Goal: Information Seeking & Learning: Learn about a topic

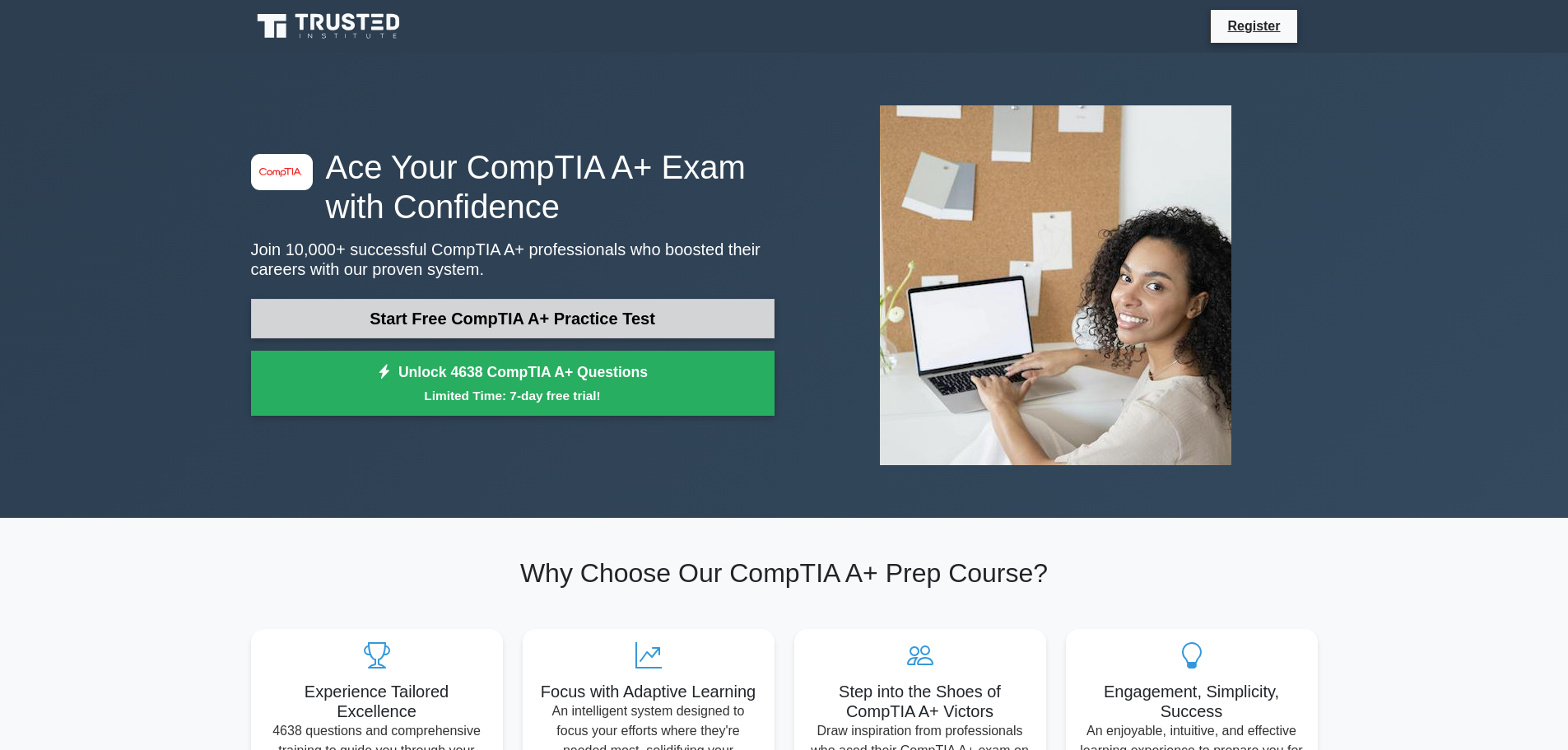
click at [493, 311] on link "Start Free CompTIA A+ Practice Test" at bounding box center [513, 318] width 524 height 40
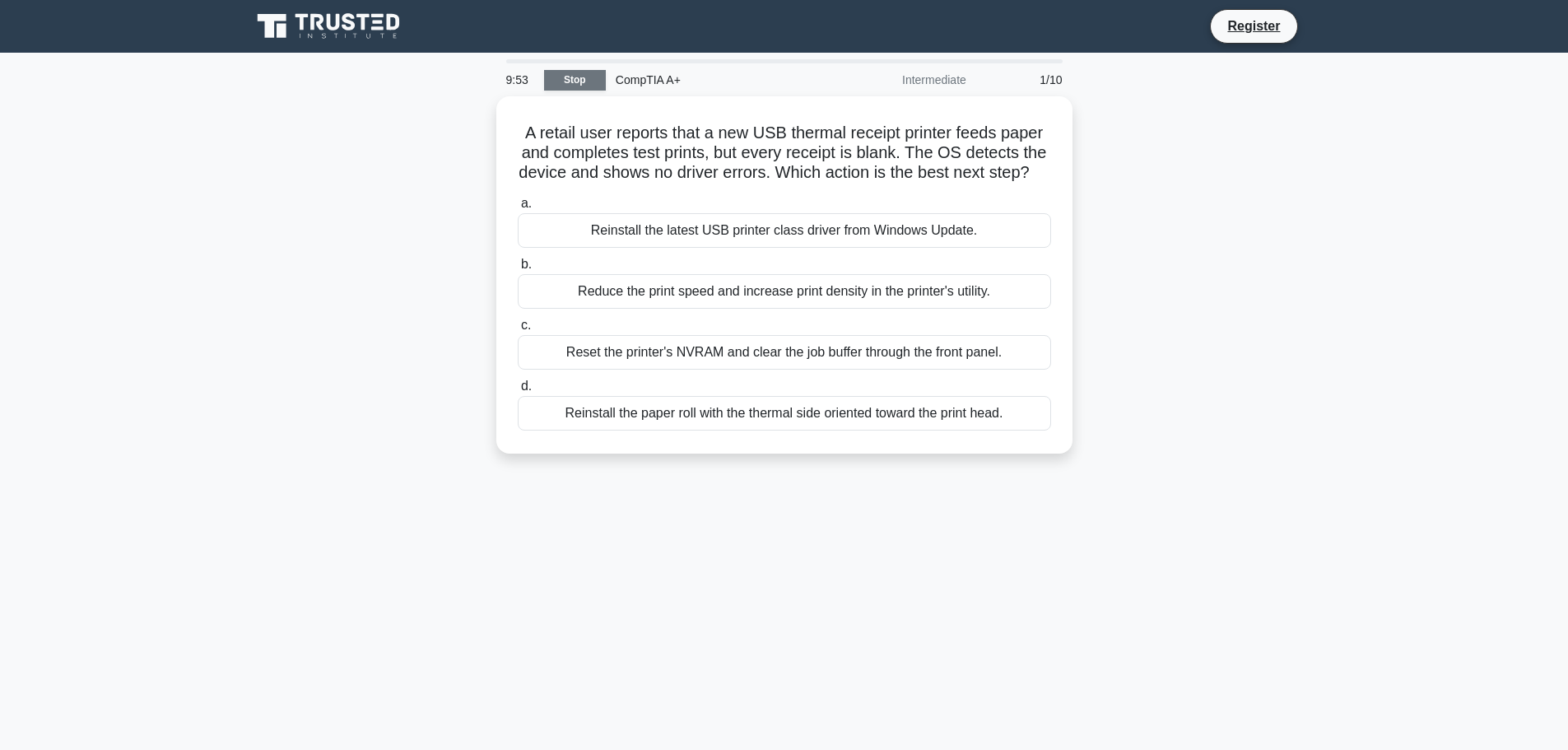
click at [584, 82] on link "Stop" at bounding box center [574, 80] width 62 height 20
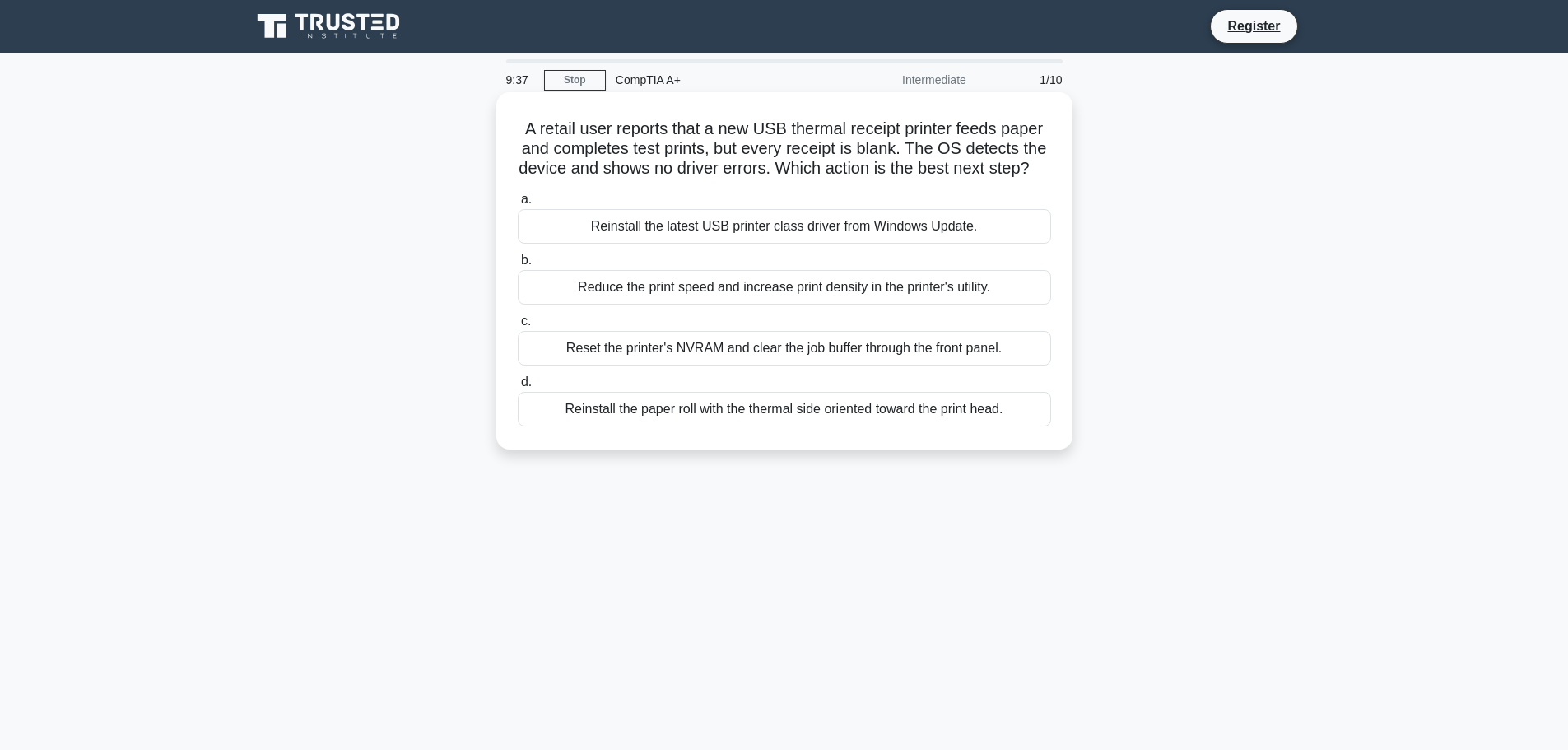
click at [688, 427] on div "Reinstall the paper roll with the thermal side oriented toward the print head." at bounding box center [784, 409] width 533 height 35
click at [518, 388] on input "d. Reinstall the paper roll with the thermal side oriented toward the print hea…" at bounding box center [518, 382] width 0 height 11
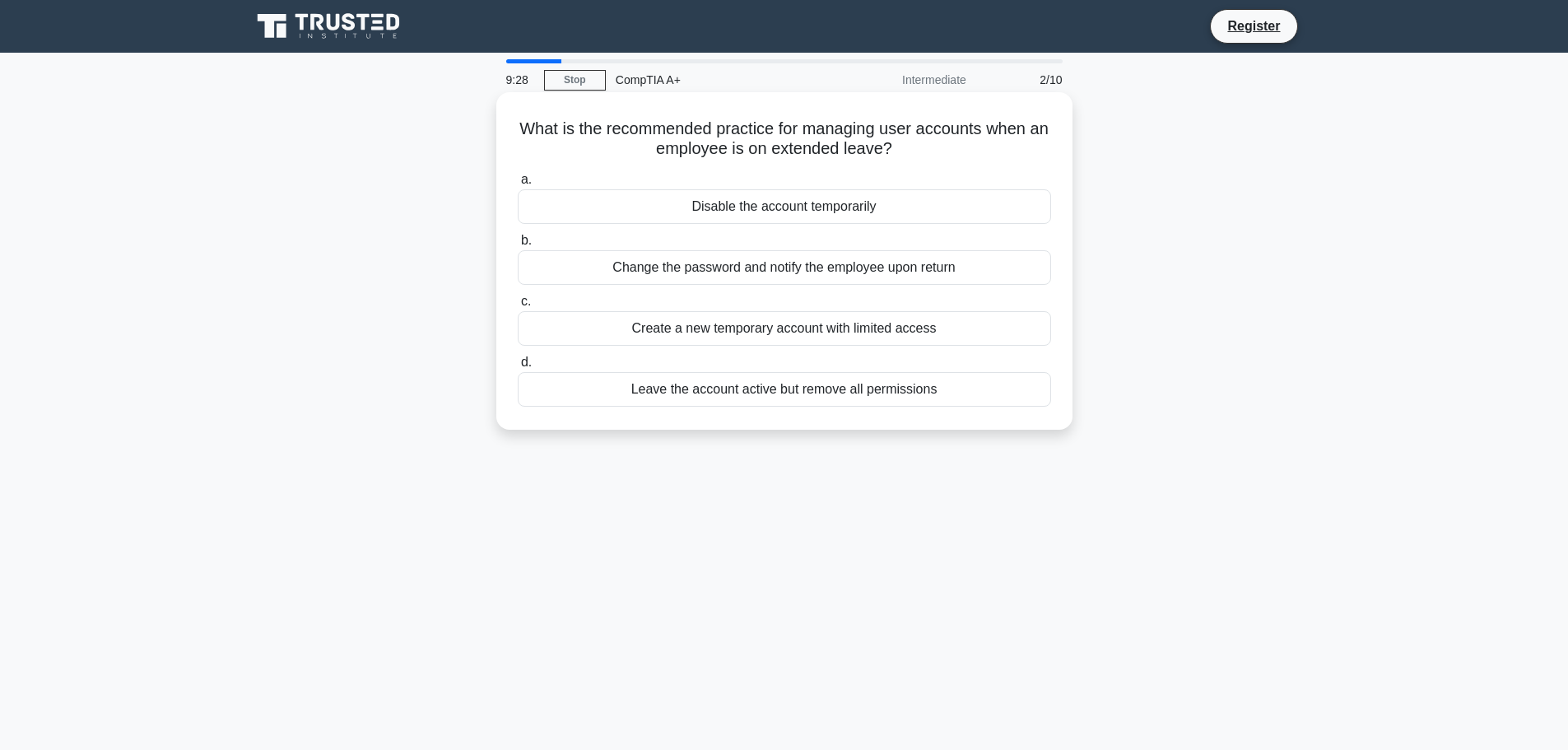
click at [765, 209] on div "Disable the account temporarily" at bounding box center [784, 206] width 533 height 35
click at [518, 185] on input "a. Disable the account temporarily" at bounding box center [518, 180] width 0 height 11
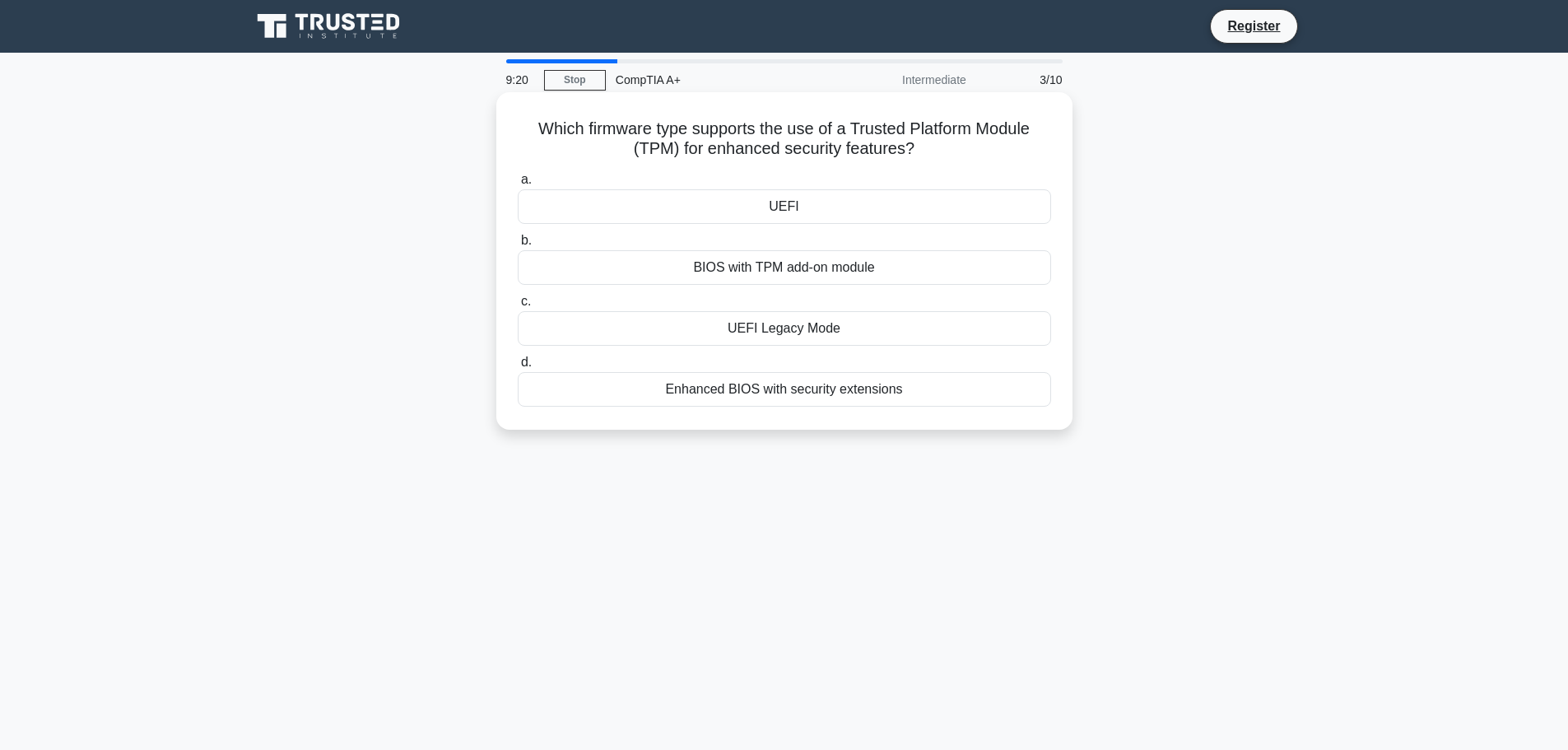
click at [793, 209] on div "UEFI" at bounding box center [784, 206] width 533 height 35
click at [518, 185] on input "a. UEFI" at bounding box center [518, 180] width 0 height 11
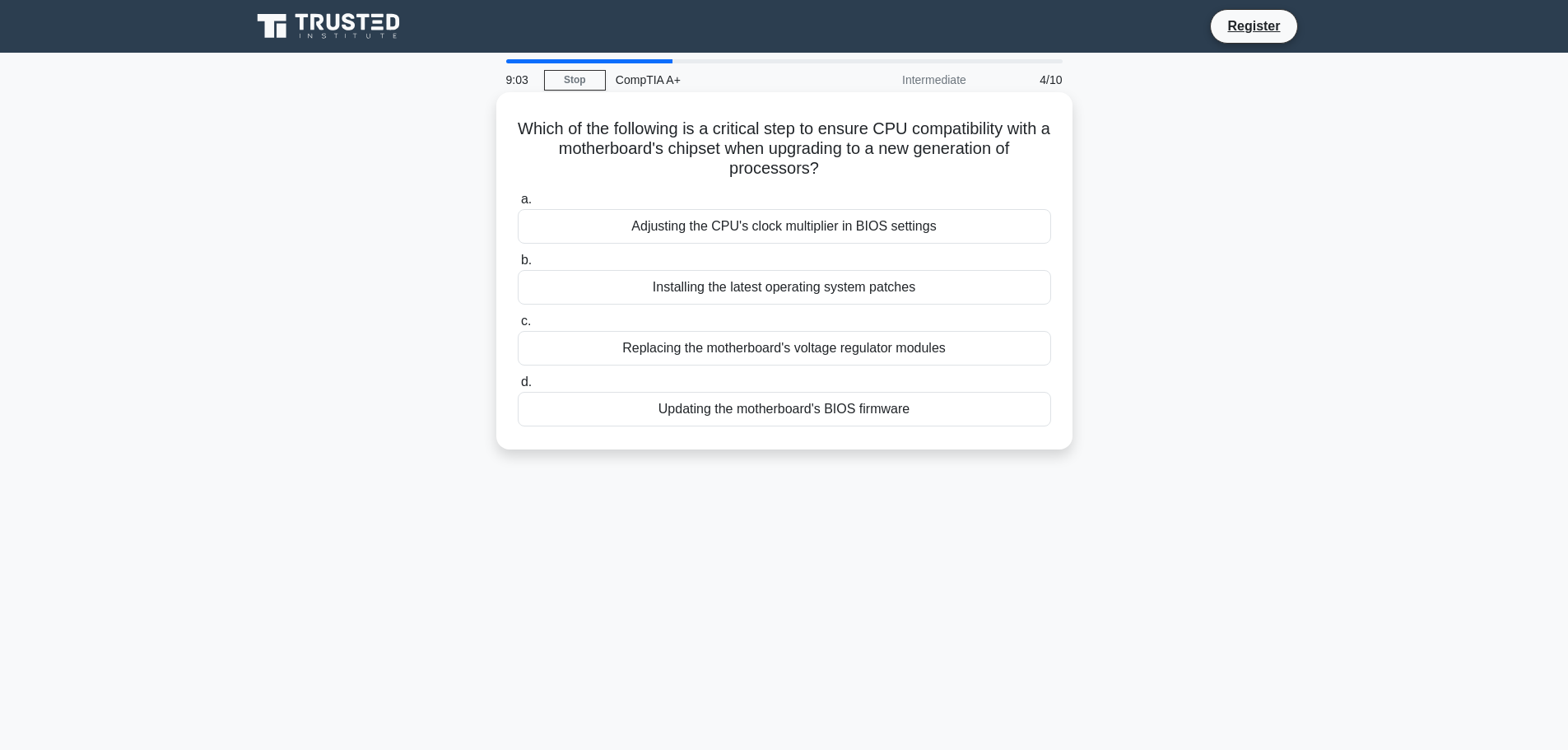
click at [800, 414] on div "Updating the motherboard's BIOS firmware" at bounding box center [784, 409] width 533 height 35
click at [518, 388] on input "d. Updating the motherboard's BIOS firmware" at bounding box center [518, 382] width 0 height 11
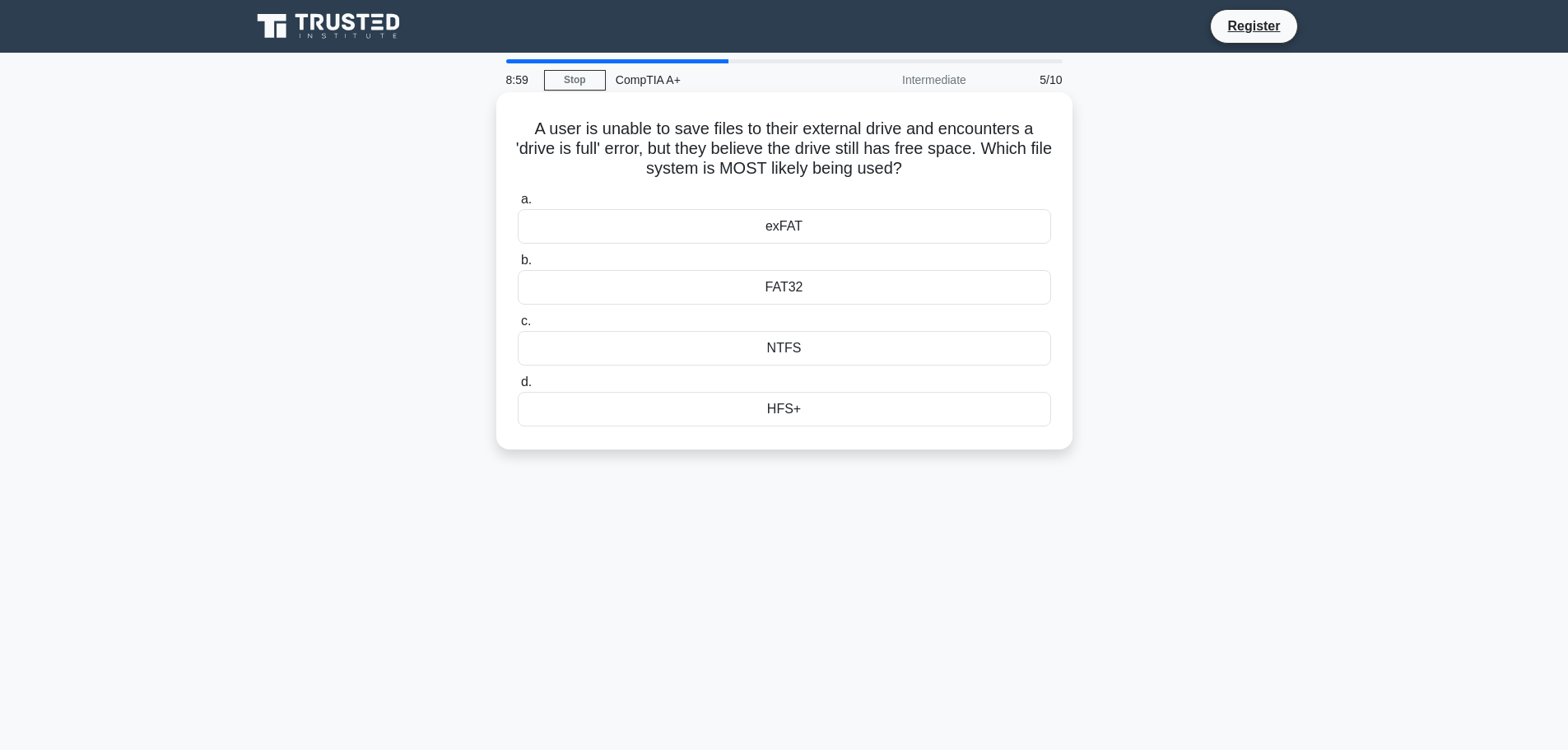
click at [785, 409] on div "HFS+" at bounding box center [784, 409] width 533 height 35
click at [518, 388] on input "d. HFS+" at bounding box center [518, 382] width 0 height 11
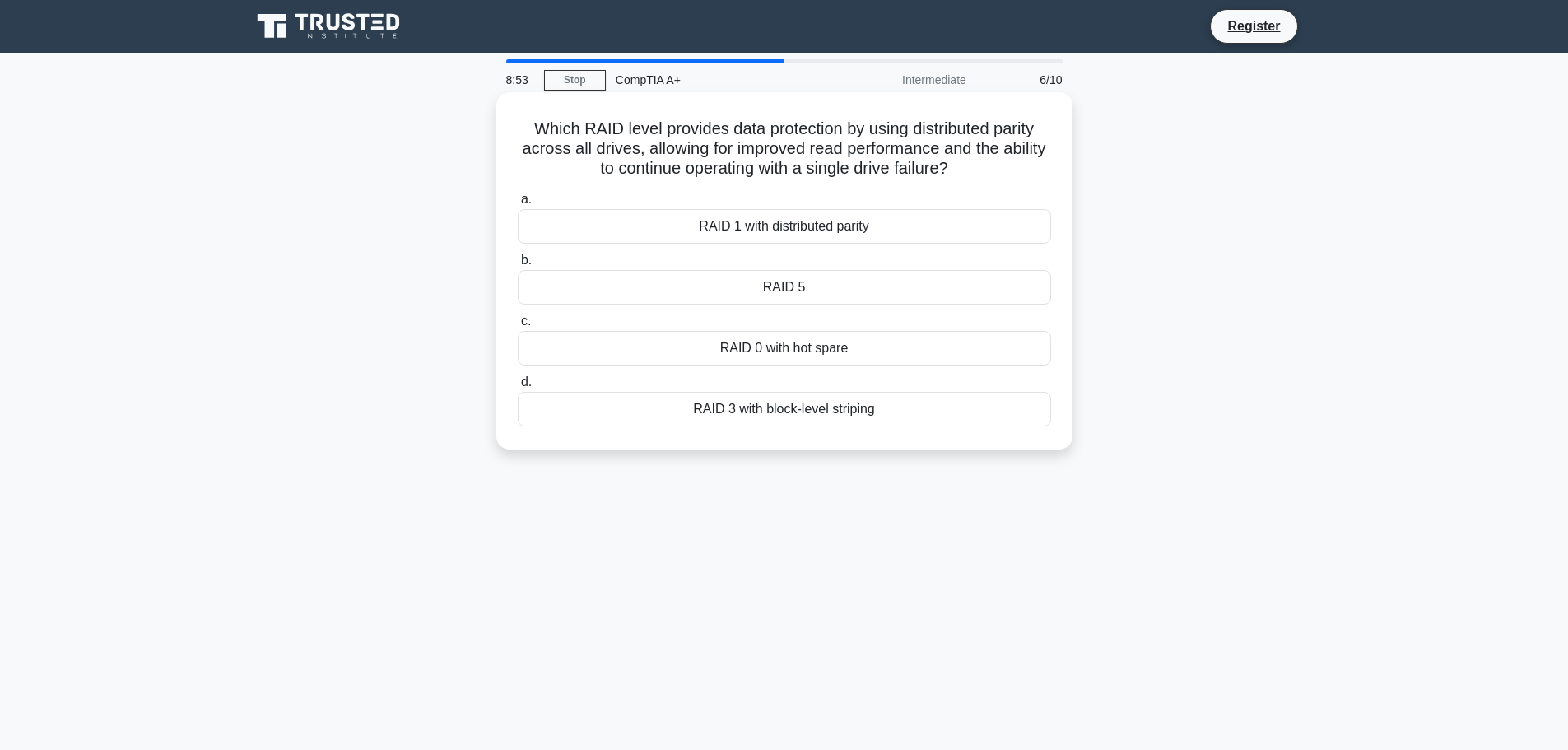
click at [824, 224] on div "RAID 1 with distributed parity" at bounding box center [784, 226] width 533 height 35
click at [518, 205] on input "a. RAID 1 with distributed parity" at bounding box center [518, 199] width 0 height 11
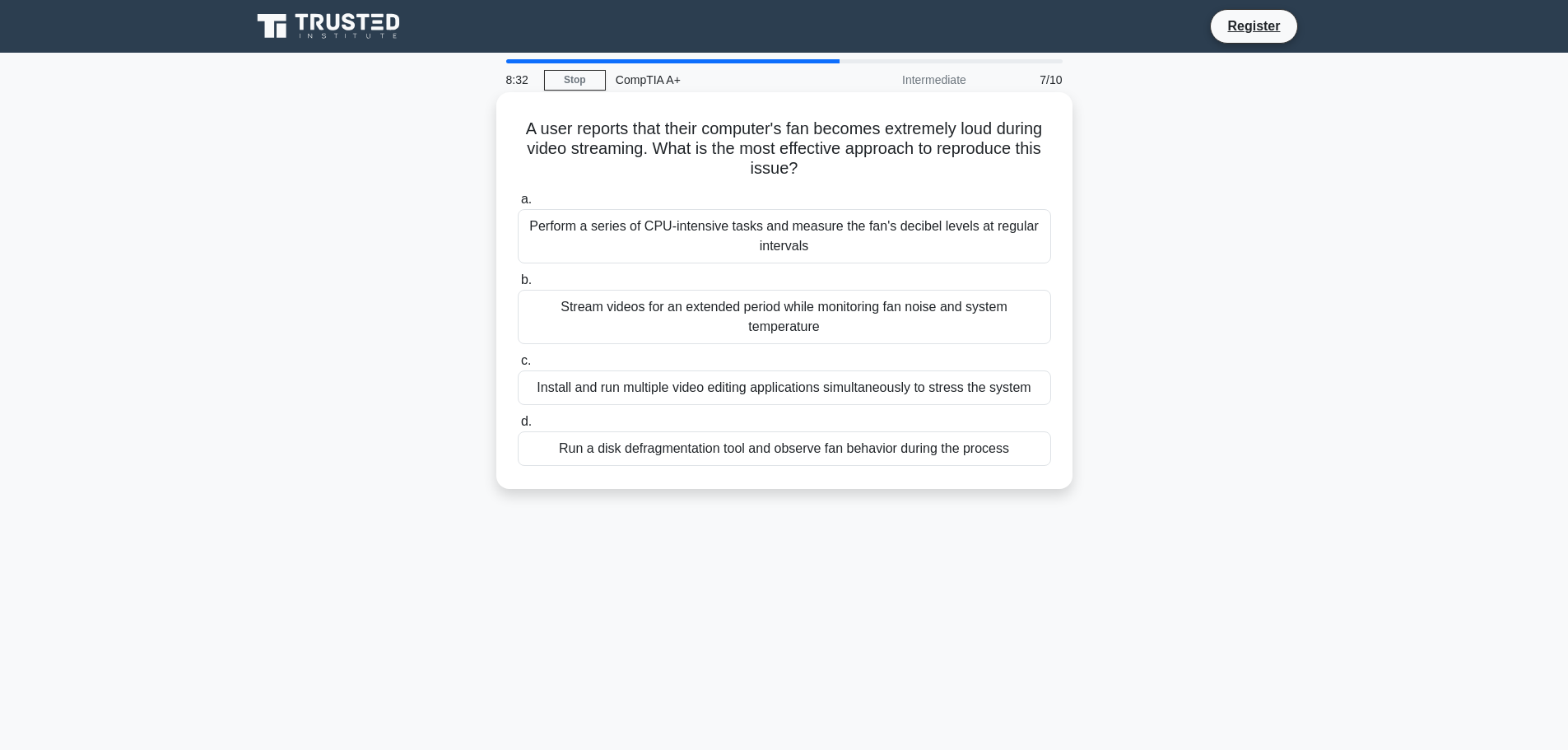
click at [790, 252] on div "Perform a series of CPU-intensive tasks and measure the fan's decibel levels at…" at bounding box center [784, 236] width 533 height 54
click at [518, 205] on input "a. Perform a series of CPU-intensive tasks and measure the fan's decibel levels…" at bounding box center [518, 199] width 0 height 11
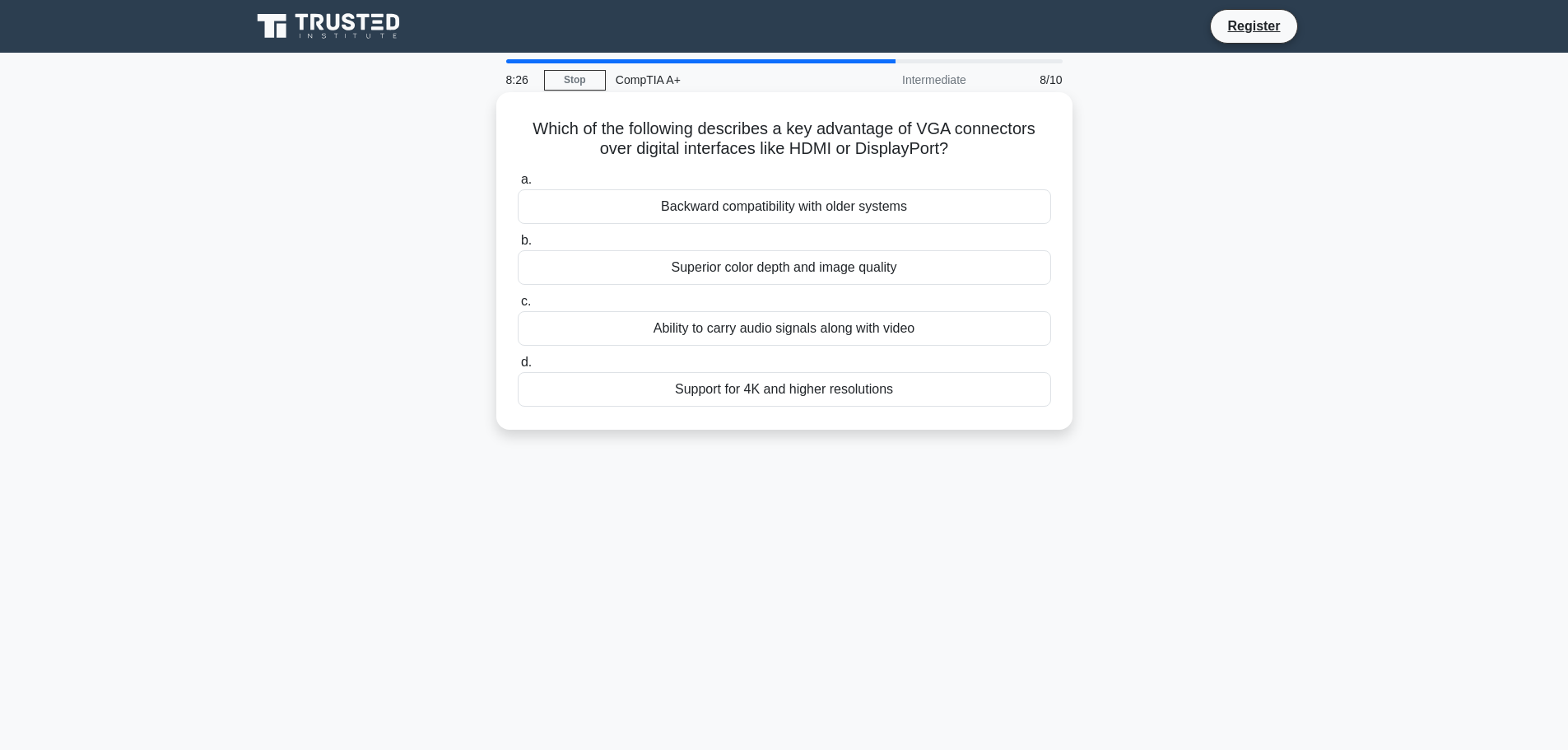
click at [889, 209] on div "Backward compatibility with older systems" at bounding box center [784, 206] width 533 height 35
click at [518, 185] on input "a. Backward compatibility with older systems" at bounding box center [518, 180] width 0 height 11
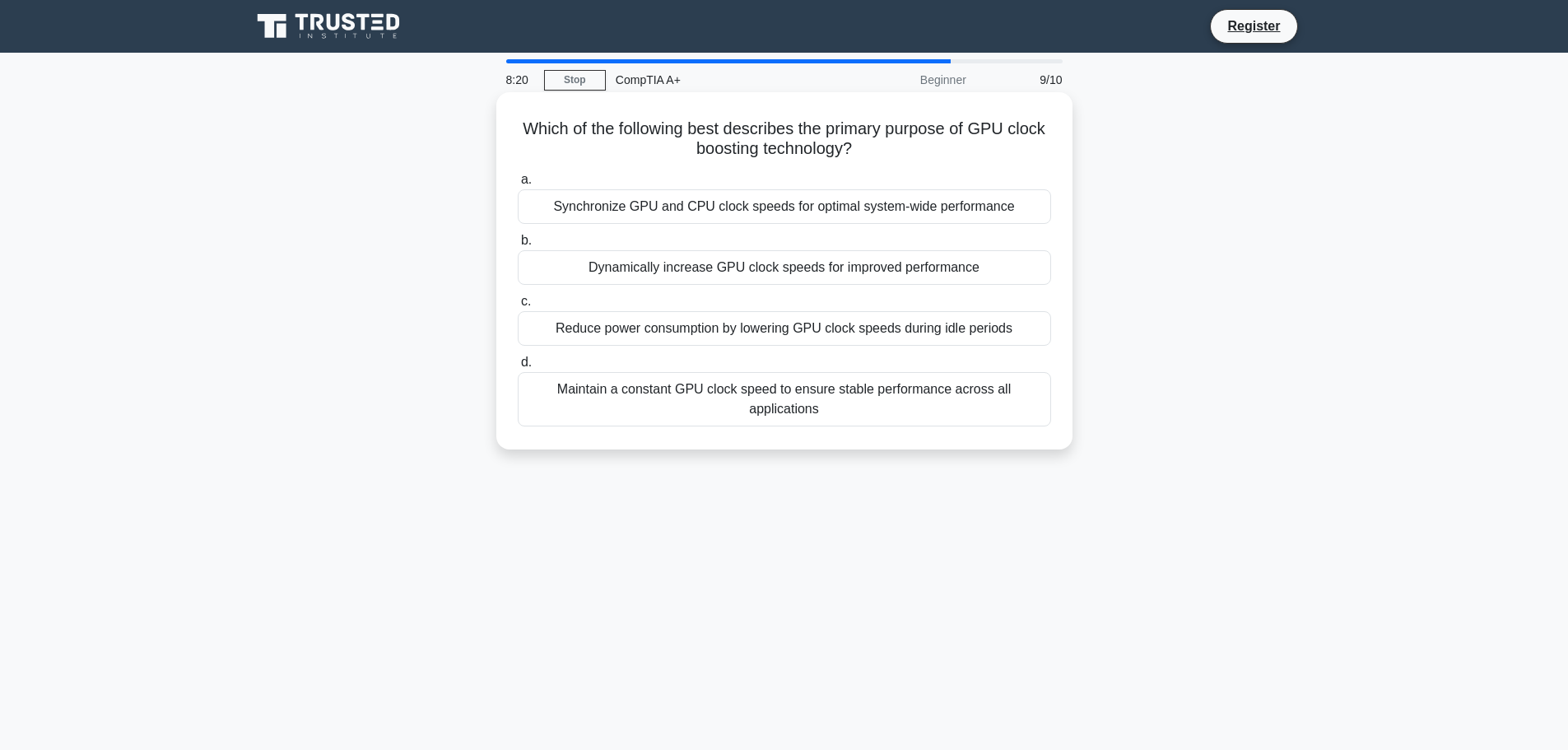
click at [831, 274] on div "Dynamically increase GPU clock speeds for improved performance" at bounding box center [784, 267] width 533 height 35
click at [518, 246] on input "b. Dynamically increase GPU clock speeds for improved performance" at bounding box center [518, 241] width 0 height 11
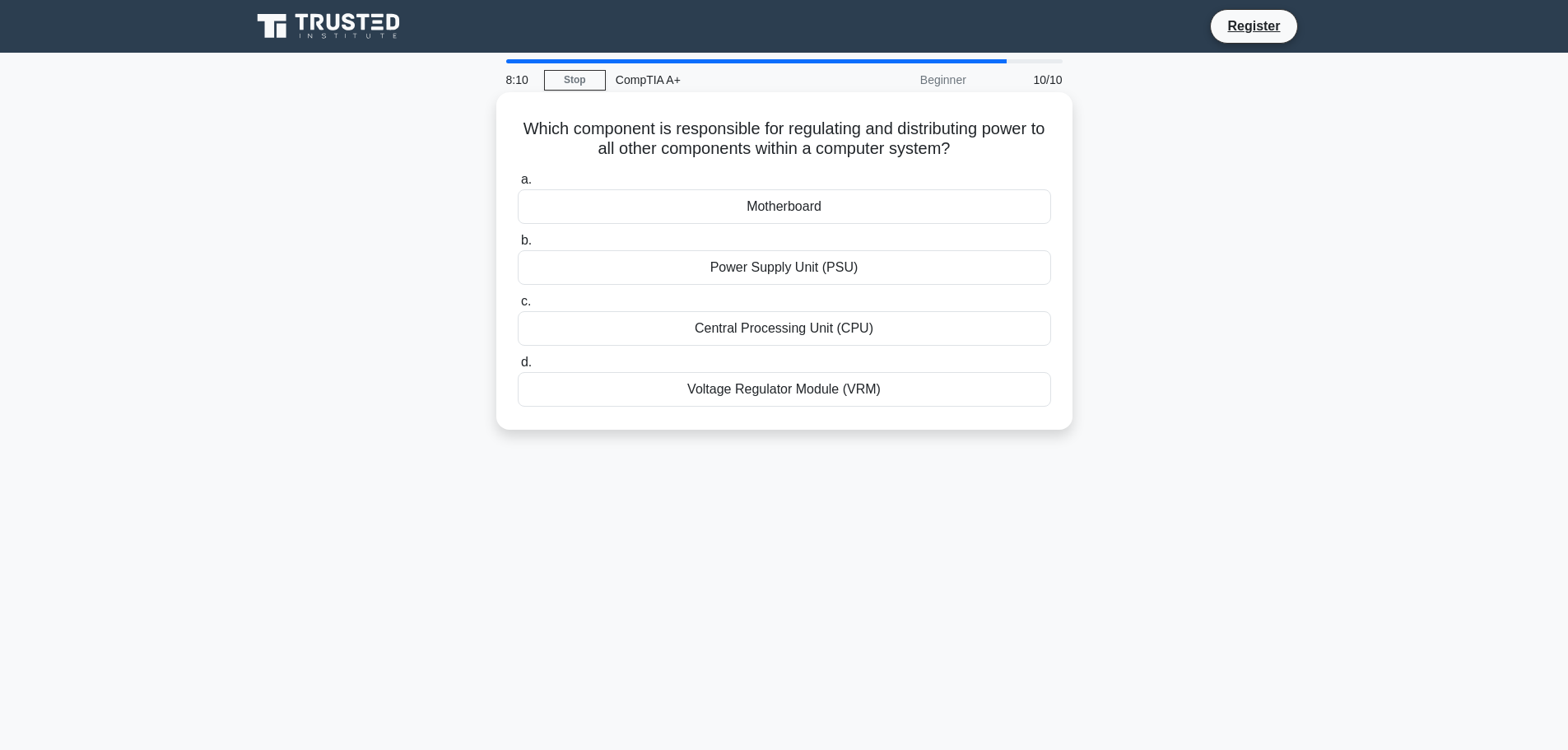
click at [802, 278] on div "Power Supply Unit (PSU)" at bounding box center [784, 267] width 533 height 35
click at [518, 246] on input "b. Power Supply Unit (PSU)" at bounding box center [518, 241] width 0 height 11
